Goal: Task Accomplishment & Management: Complete application form

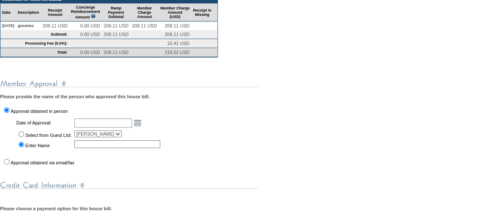
scroll to position [201, 0]
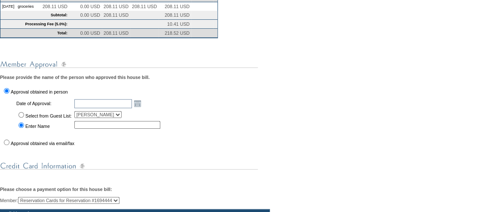
click at [143, 106] on td "Open the calendar popup. << < August 2025 > >> S M T W T F S 31 27 28 29 30 31 …" at bounding box center [118, 103] width 90 height 11
click at [142, 108] on link "Open the calendar popup." at bounding box center [137, 103] width 9 height 9
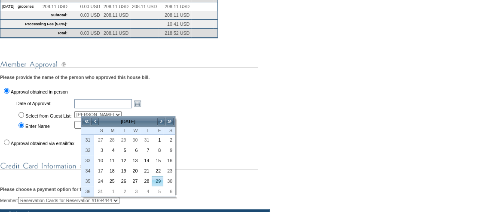
click at [158, 178] on link "29" at bounding box center [157, 181] width 11 height 9
type input "2025-08-29"
type input "[DATE]"
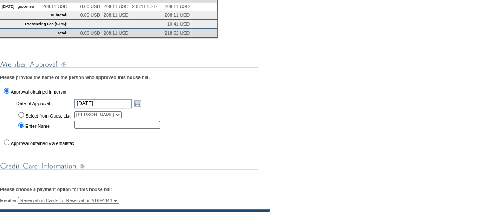
click at [21, 119] on td "Select from Guest List:" at bounding box center [43, 114] width 57 height 9
click at [21, 118] on input "Select from Guest List:" at bounding box center [21, 115] width 6 height 6
radio input "true"
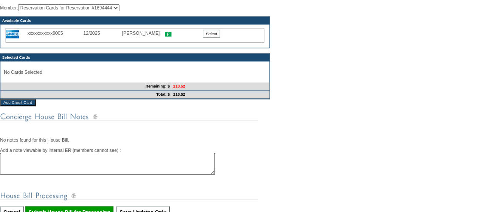
scroll to position [423, 0]
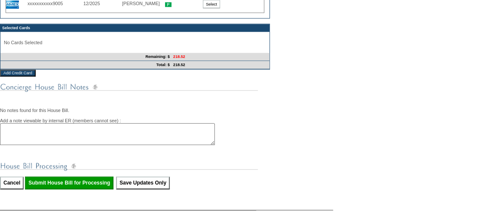
click at [208, 8] on input "Select" at bounding box center [211, 4] width 17 height 8
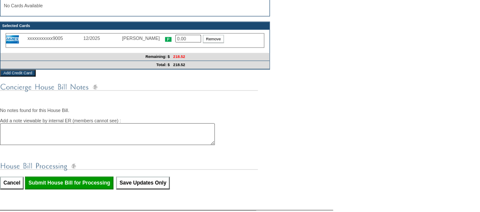
click at [186, 43] on input "0.00" at bounding box center [188, 39] width 26 height 8
type input "218.52"
click at [110, 190] on input "Submit House Bill for Processing" at bounding box center [69, 183] width 89 height 13
type input "Processing..."
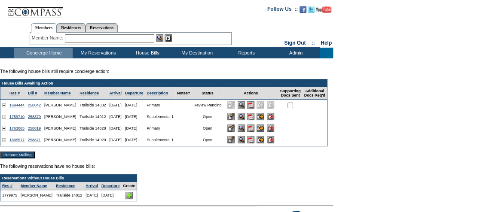
click at [264, 132] on input "image" at bounding box center [260, 128] width 7 height 7
